Goal: Information Seeking & Learning: Compare options

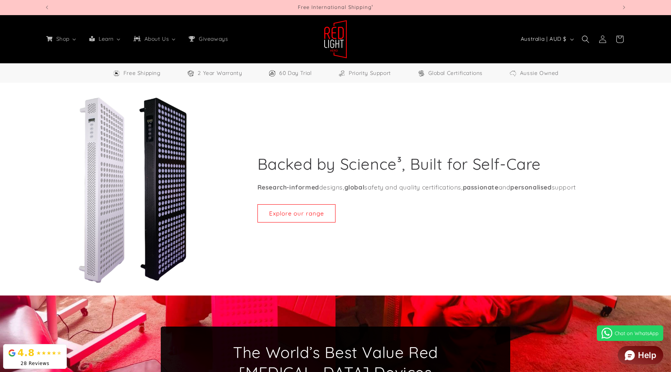
select select "**"
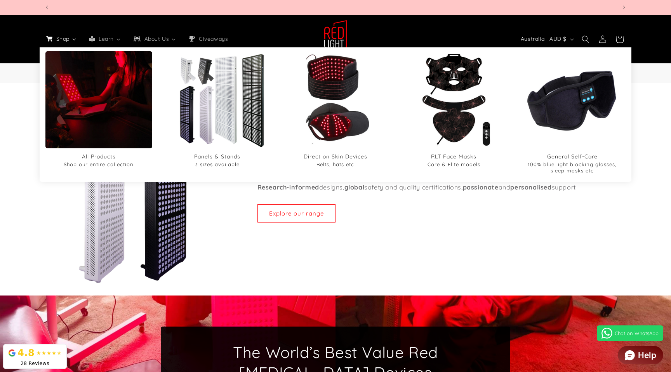
scroll to position [0, 1717]
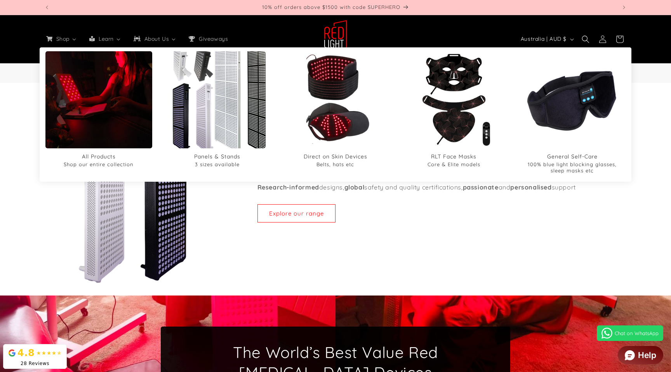
click at [214, 113] on img "Panels & Stands" at bounding box center [217, 100] width 117 height 117
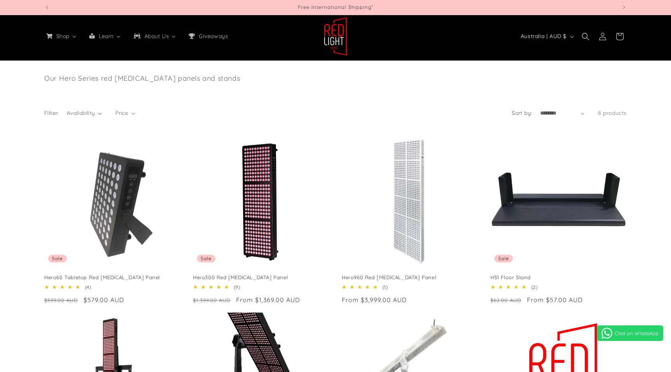
scroll to position [55, 0]
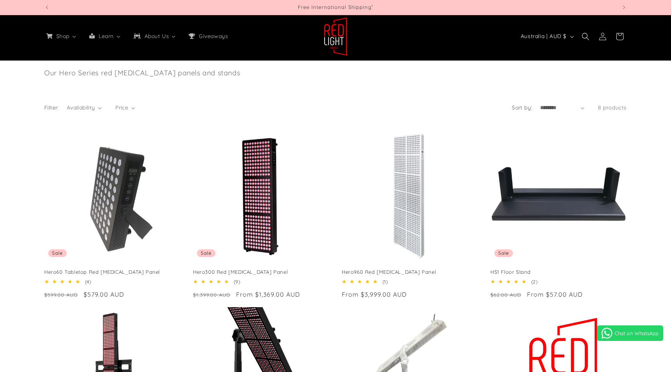
select select "**"
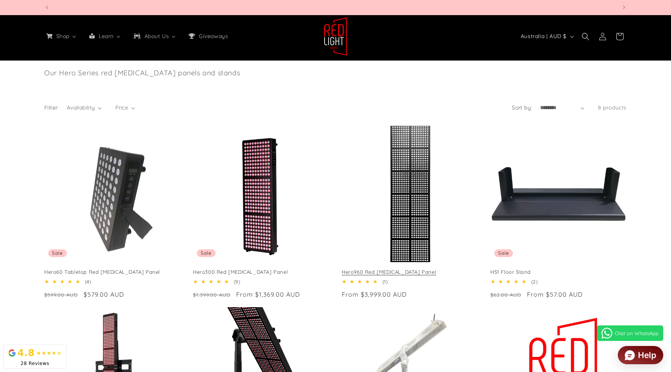
click at [418, 269] on link "Hero960 Red [MEDICAL_DATA] Panel" at bounding box center [410, 272] width 136 height 7
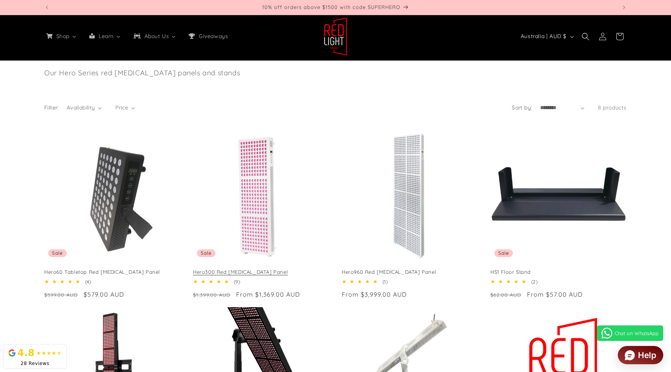
click at [235, 269] on link "Hero300 Red [MEDICAL_DATA] Panel" at bounding box center [261, 272] width 136 height 7
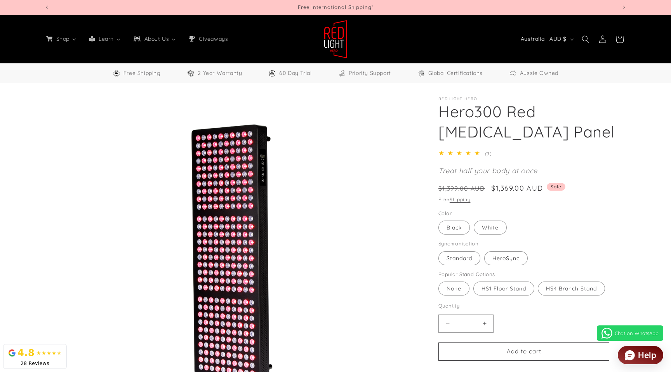
select select "**"
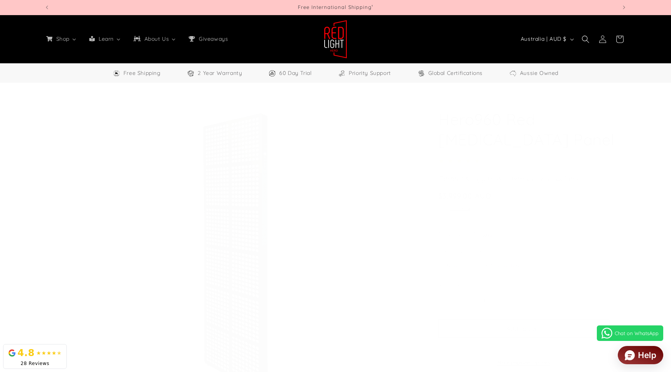
select select "**"
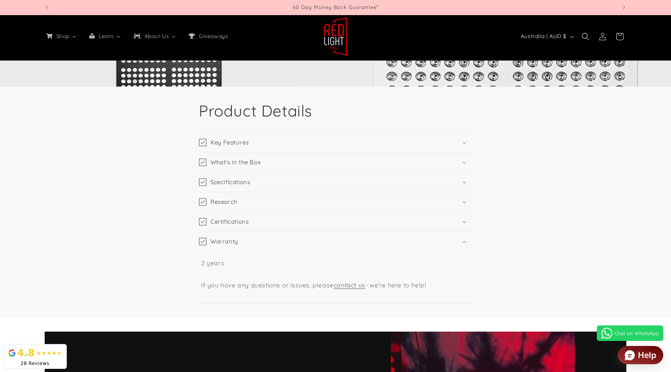
click at [258, 183] on summary "Specifications" at bounding box center [335, 181] width 273 height 19
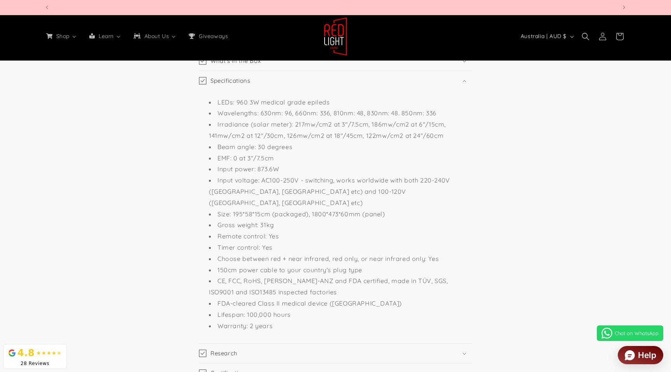
scroll to position [0, 1145]
drag, startPoint x: 301, startPoint y: 205, endPoint x: 336, endPoint y: 203, distance: 35.0
click at [336, 209] on li "Size: 195*58*15cm (packaged), 1800*473*60mm (panel)" at bounding box center [339, 214] width 261 height 11
click at [330, 209] on li "Size: 195*58*15cm (packaged), 1800*473*60mm (panel)" at bounding box center [339, 214] width 261 height 11
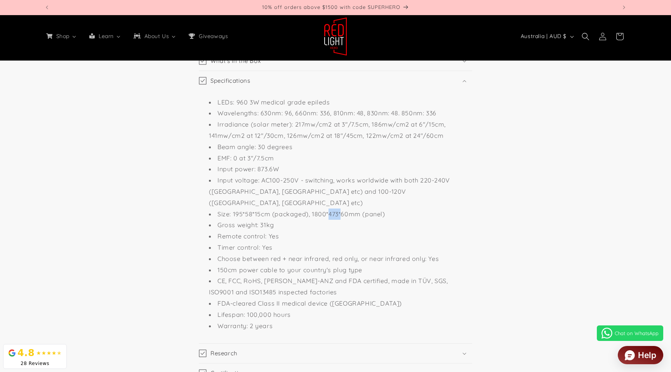
drag, startPoint x: 327, startPoint y: 202, endPoint x: 339, endPoint y: 202, distance: 11.7
click at [339, 209] on li "Size: 195*58*15cm (packaged), 1800*473*60mm (panel)" at bounding box center [339, 214] width 261 height 11
click at [360, 209] on li "Size: 195*58*15cm (packaged), 1800*473*60mm (panel)" at bounding box center [339, 214] width 261 height 11
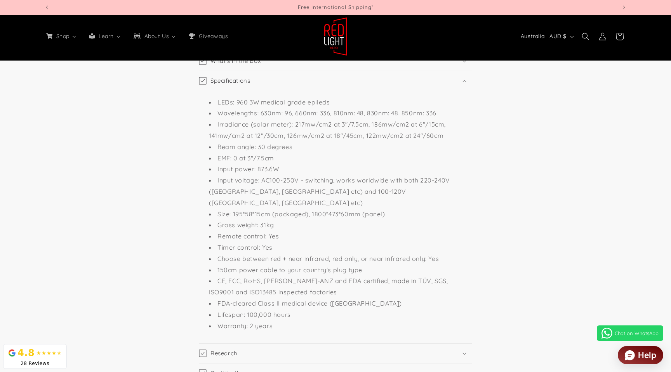
click at [360, 209] on li "Size: 195*58*15cm (packaged), 1800*473*60mm (panel)" at bounding box center [339, 214] width 261 height 11
drag, startPoint x: 340, startPoint y: 203, endPoint x: 365, endPoint y: 202, distance: 24.9
click at [365, 209] on li "Size: 195*58*15cm (packaged), 1800*473*60mm (panel)" at bounding box center [339, 214] width 261 height 11
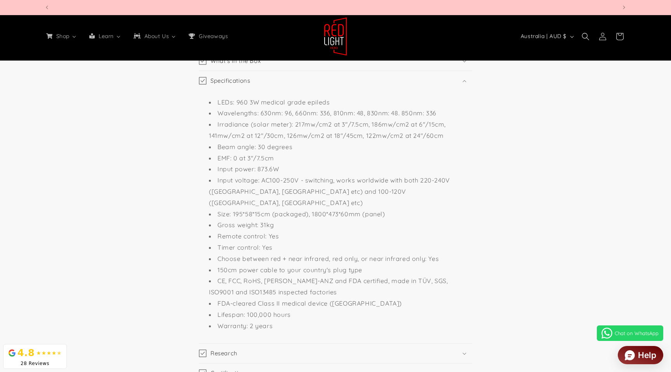
scroll to position [0, 2290]
drag, startPoint x: 351, startPoint y: 205, endPoint x: 282, endPoint y: 204, distance: 68.7
click at [282, 209] on li "Size: 195*58*15cm (packaged), 1800*473*60mm (panel)" at bounding box center [339, 214] width 261 height 11
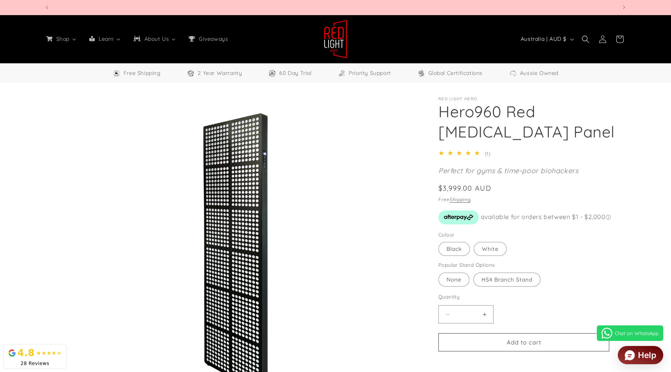
scroll to position [0, 572]
